Goal: Information Seeking & Learning: Learn about a topic

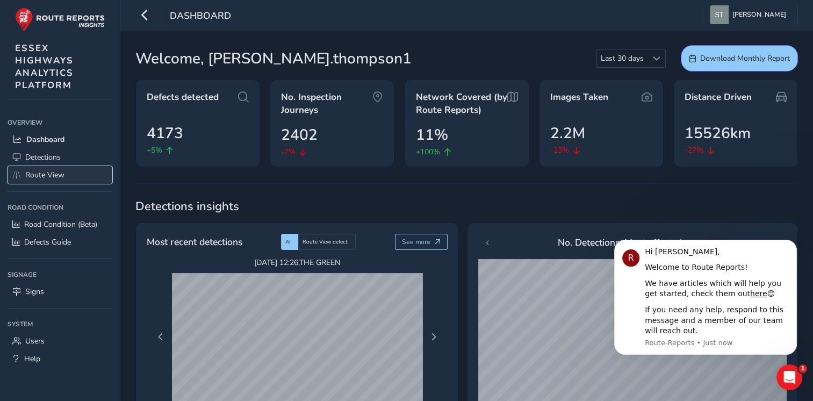
click at [49, 175] on span "Route View" at bounding box center [44, 175] width 39 height 10
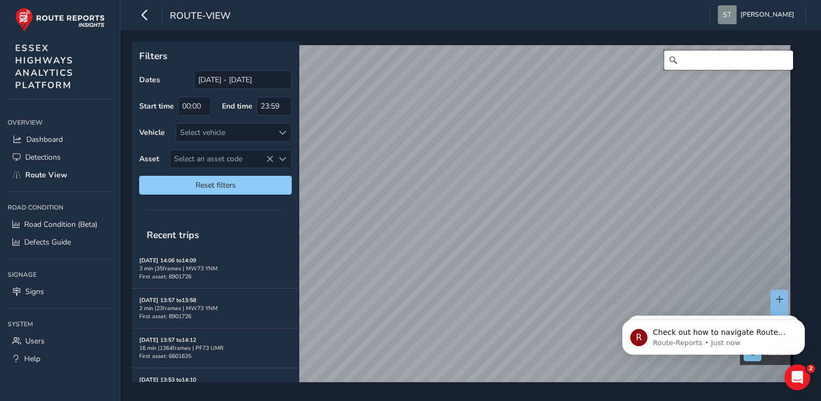
click at [701, 63] on input "Search" at bounding box center [728, 60] width 129 height 19
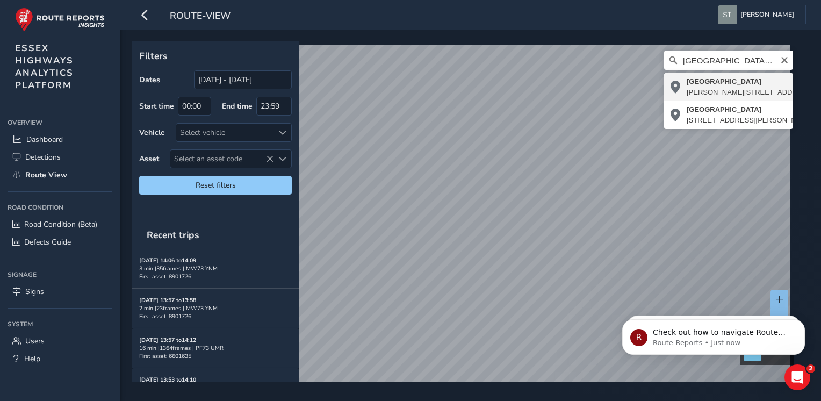
type input "[STREET_ADDRESS][PERSON_NAME][PERSON_NAME][PERSON_NAME][PERSON_NAME]"
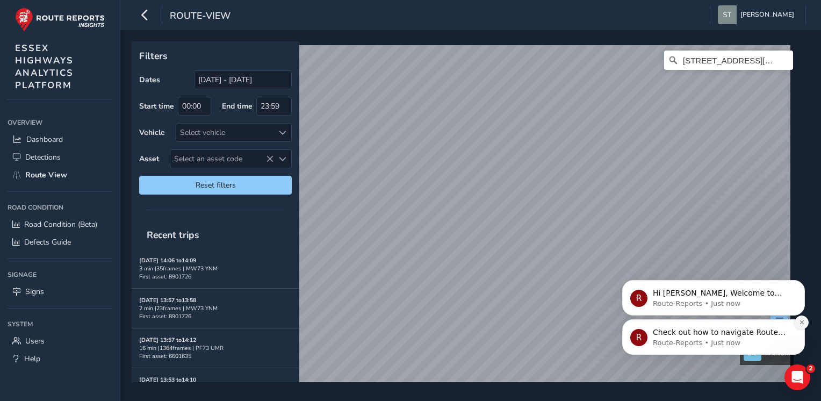
click at [803, 322] on icon "Dismiss notification" at bounding box center [802, 322] width 6 height 6
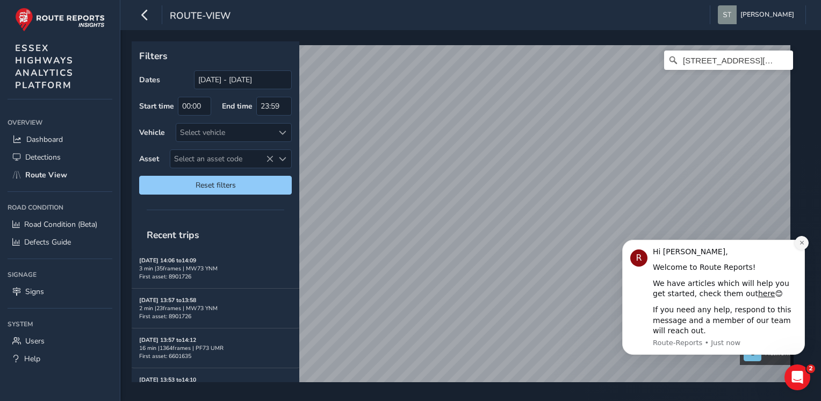
click at [802, 242] on icon "Dismiss notification" at bounding box center [802, 243] width 4 height 4
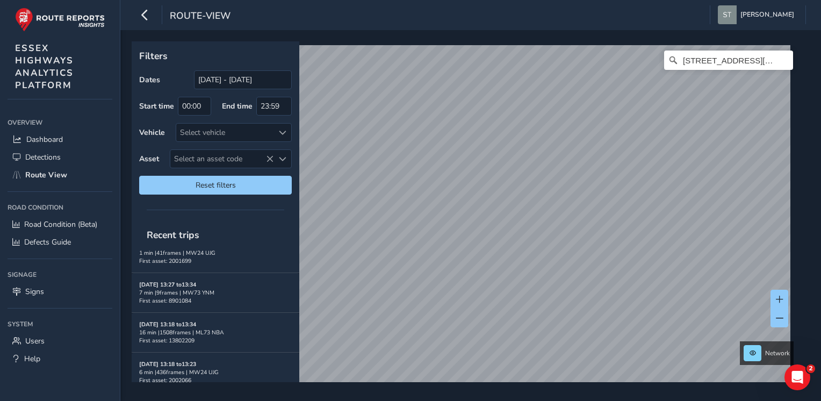
scroll to position [322, 0]
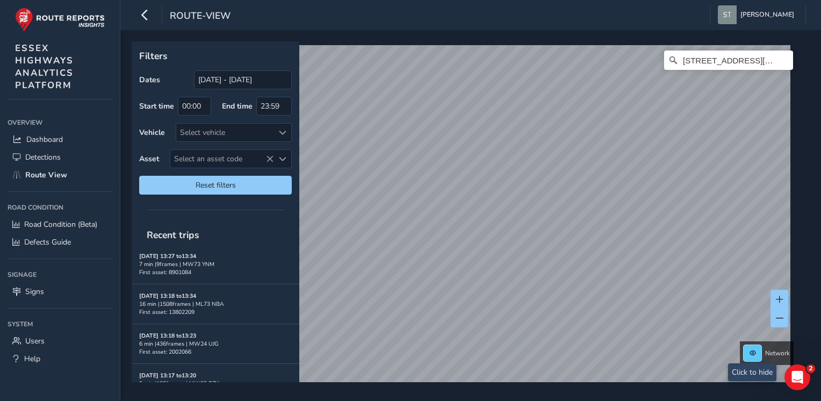
click at [750, 355] on span at bounding box center [753, 353] width 6 height 6
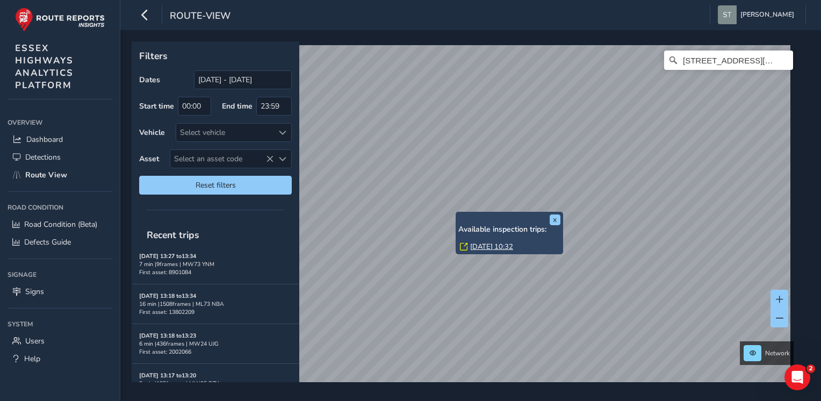
click at [457, 213] on div "x Available inspection trips: [GEOGRAPHIC_DATA][DATE] 10:32" at bounding box center [509, 233] width 107 height 42
click at [477, 246] on link "[DATE] 10:32" at bounding box center [491, 247] width 43 height 10
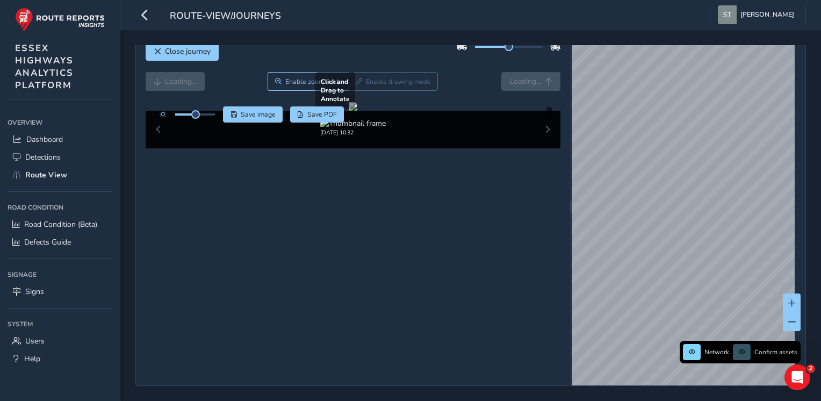
scroll to position [30, 0]
click at [357, 111] on div at bounding box center [353, 106] width 9 height 9
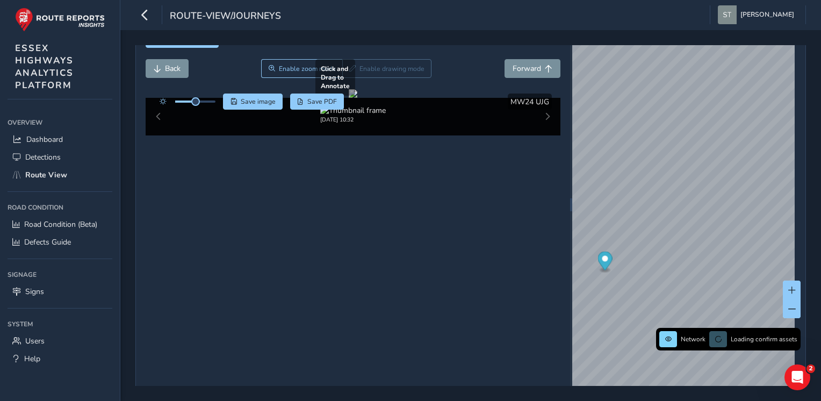
click at [357, 98] on div at bounding box center [353, 93] width 9 height 9
click at [525, 70] on span "Forward" at bounding box center [527, 68] width 28 height 10
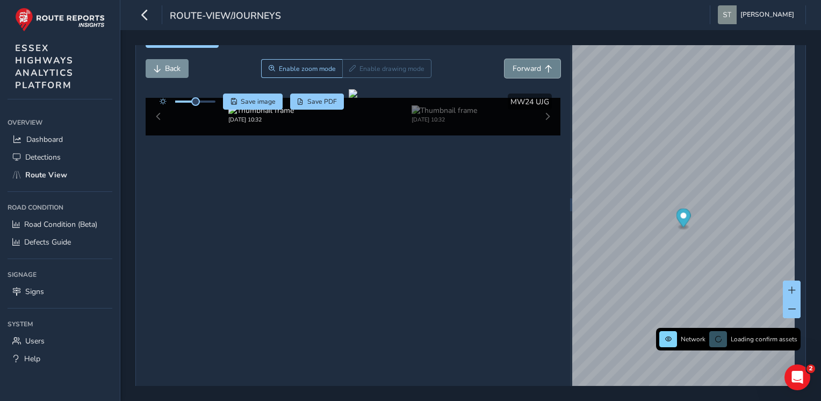
click at [525, 70] on span "Forward" at bounding box center [527, 68] width 28 height 10
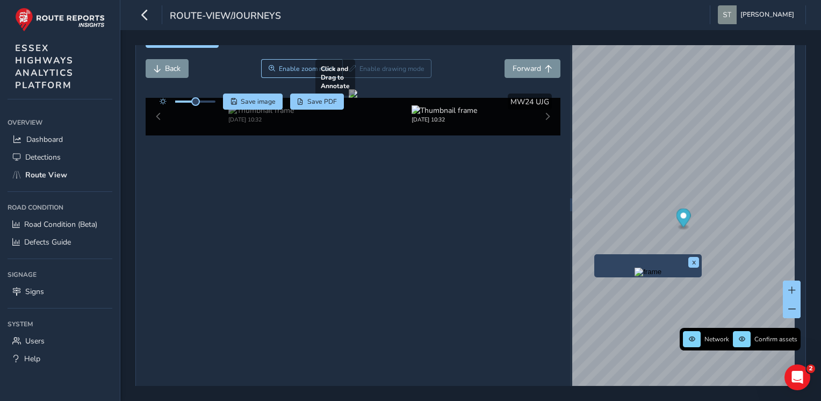
drag, startPoint x: 512, startPoint y: 258, endPoint x: 507, endPoint y: 264, distance: 7.6
click at [357, 98] on div at bounding box center [353, 93] width 9 height 9
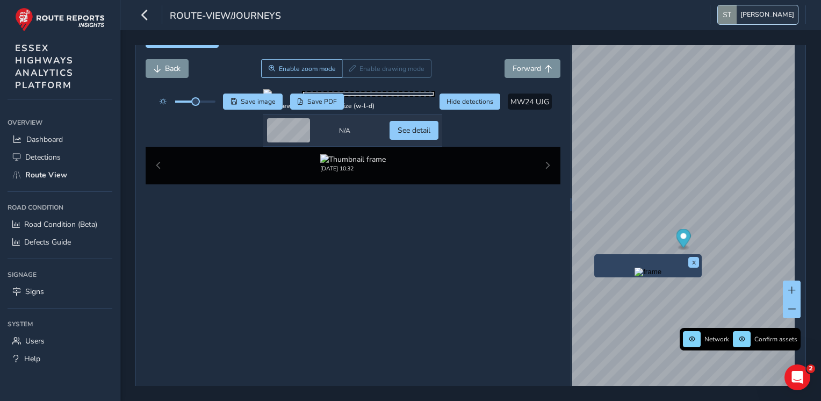
click at [753, 18] on span "[PERSON_NAME]" at bounding box center [768, 14] width 54 height 19
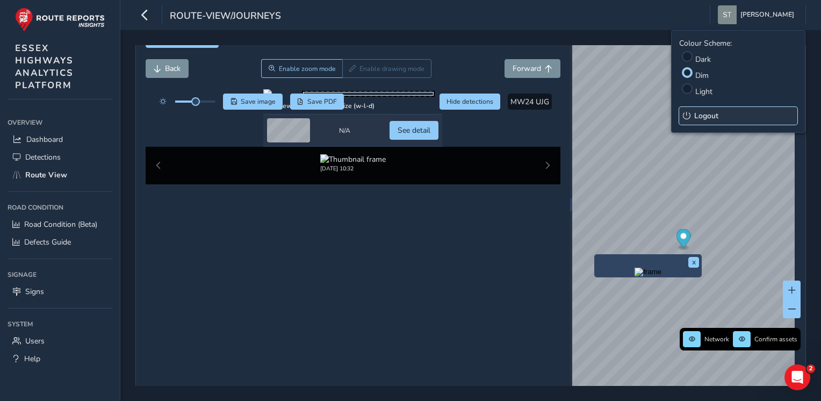
click at [694, 115] on button "Logout" at bounding box center [738, 116] width 118 height 18
